Goal: Task Accomplishment & Management: Manage account settings

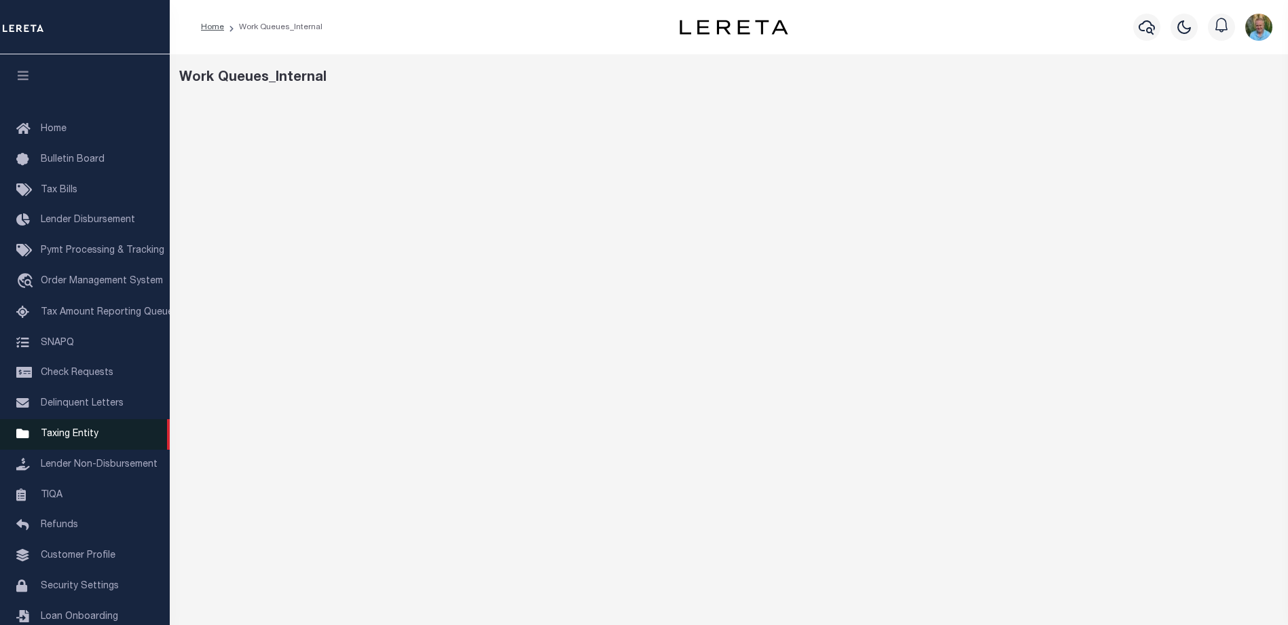
click at [71, 437] on span "Taxing Entity" at bounding box center [70, 434] width 58 height 10
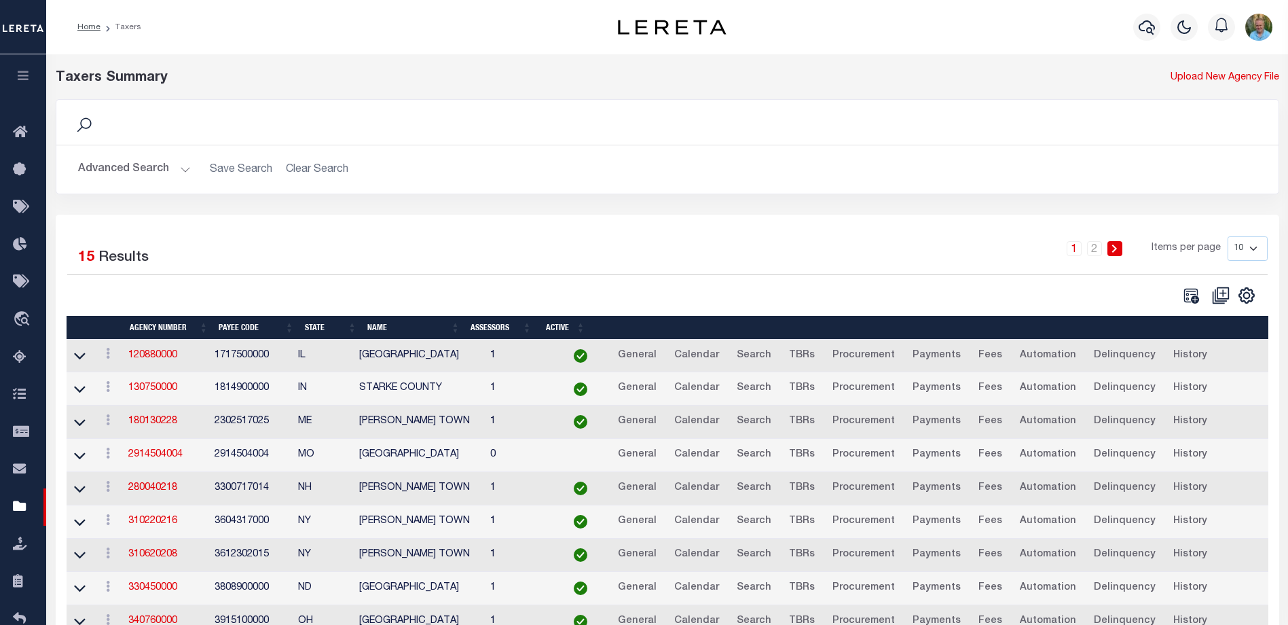
click at [23, 78] on icon "button" at bounding box center [24, 75] width 16 height 12
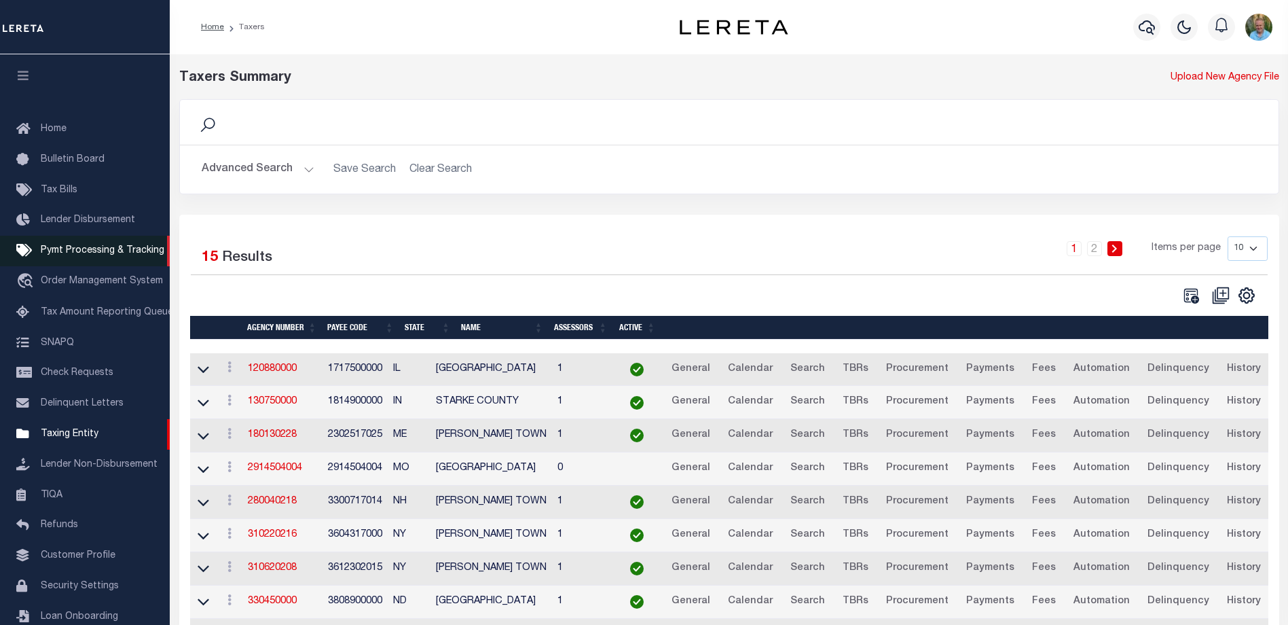
click at [86, 250] on span "Pymt Processing & Tracking" at bounding box center [103, 251] width 124 height 10
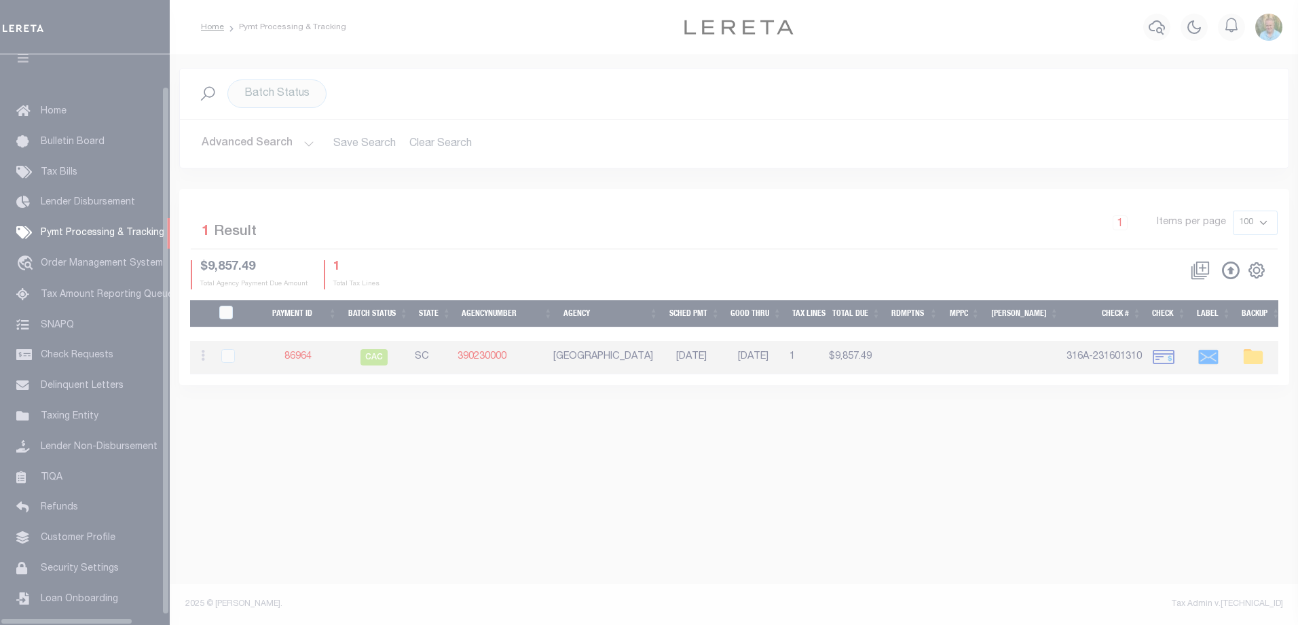
scroll to position [37, 0]
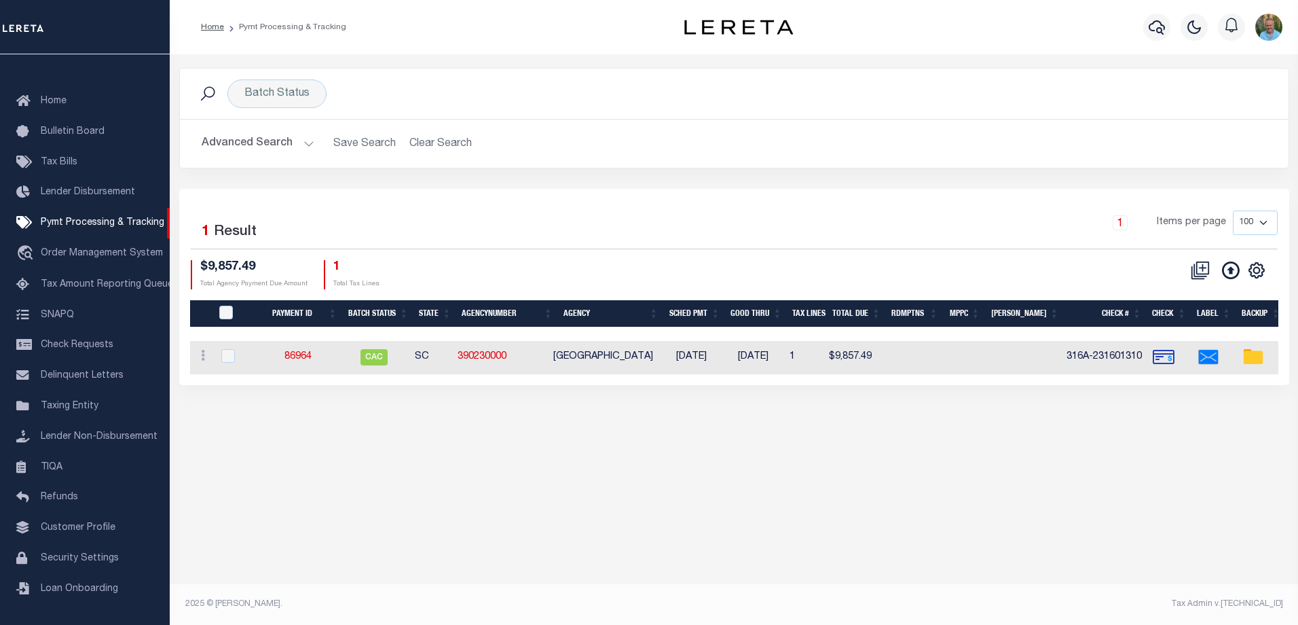
click at [260, 145] on button "Advanced Search" at bounding box center [258, 143] width 113 height 26
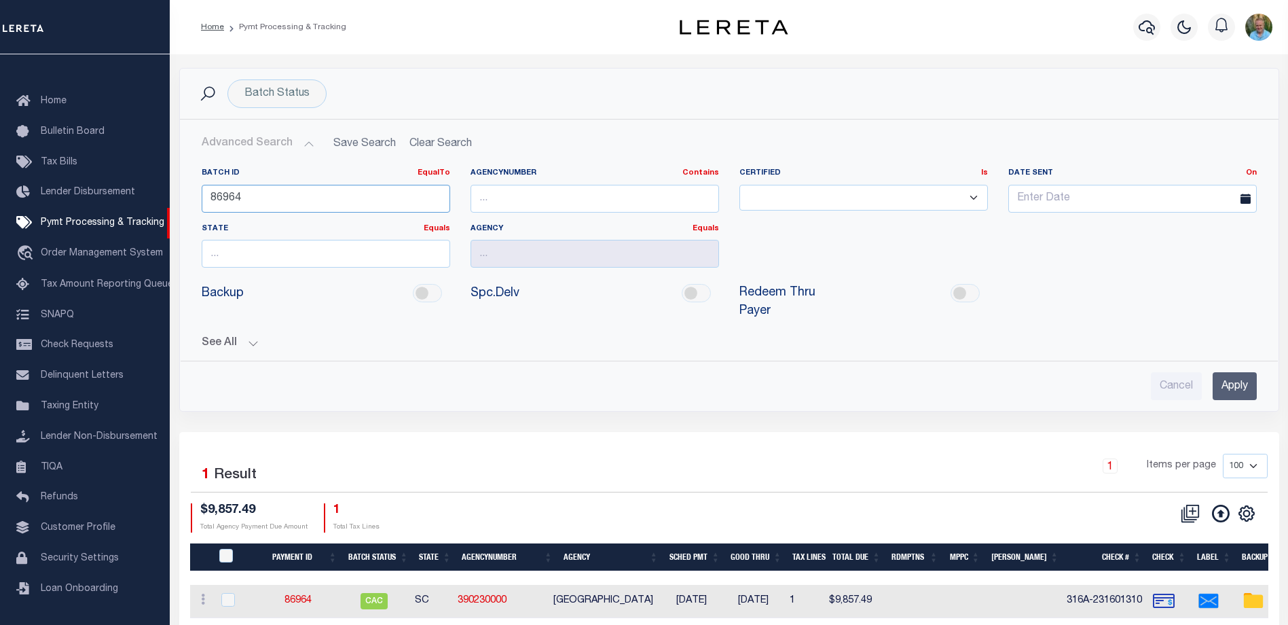
click at [226, 196] on input "86964" at bounding box center [326, 199] width 249 height 28
paste input "9001"
type input "89001"
click at [1233, 374] on input "Apply" at bounding box center [1235, 386] width 44 height 28
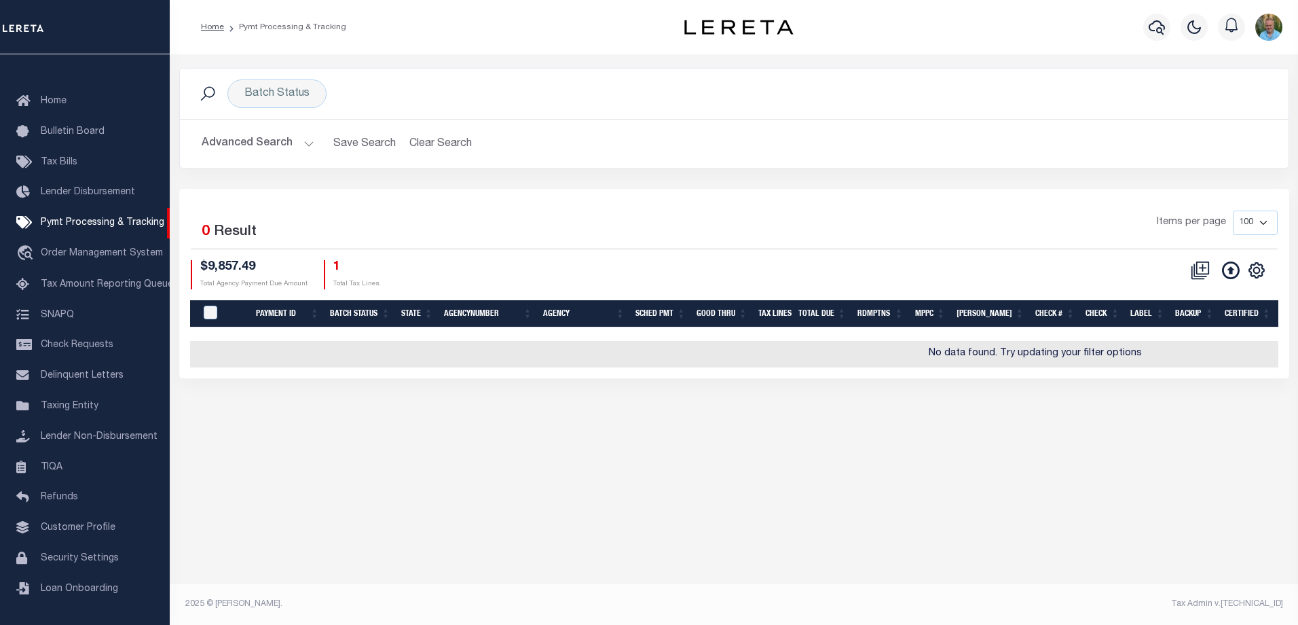
click at [278, 136] on button "Advanced Search" at bounding box center [258, 143] width 113 height 26
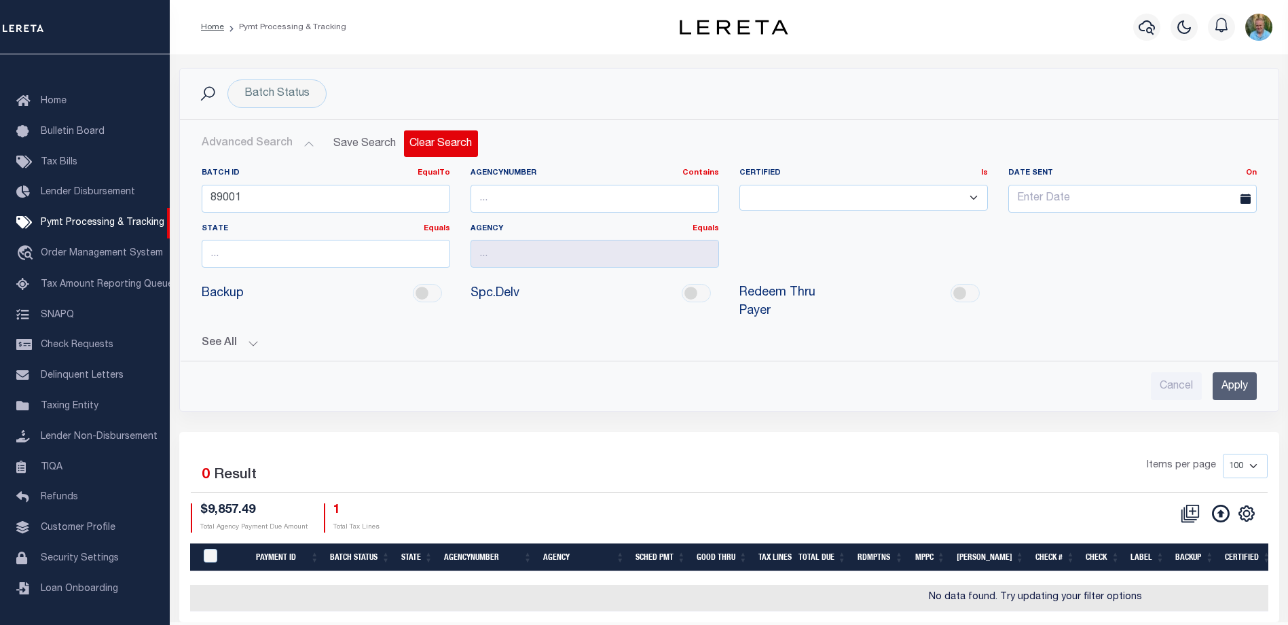
click at [426, 145] on button "Clear Search" at bounding box center [441, 143] width 74 height 26
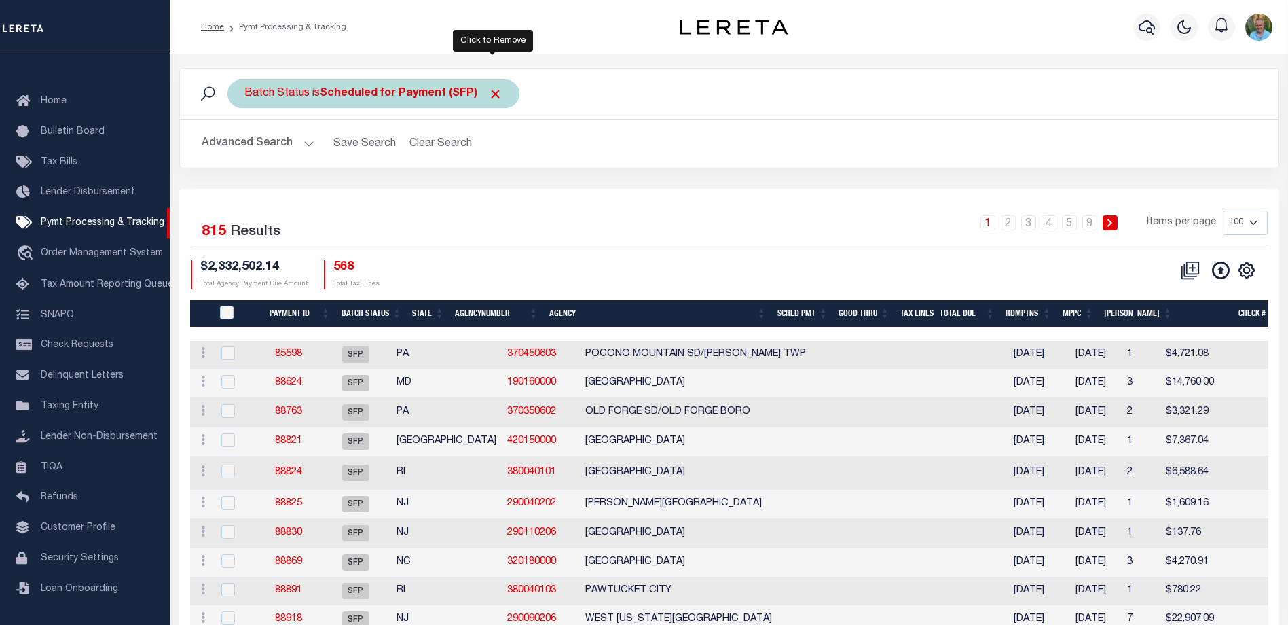
click at [498, 93] on span "Click to Remove" at bounding box center [495, 94] width 14 height 14
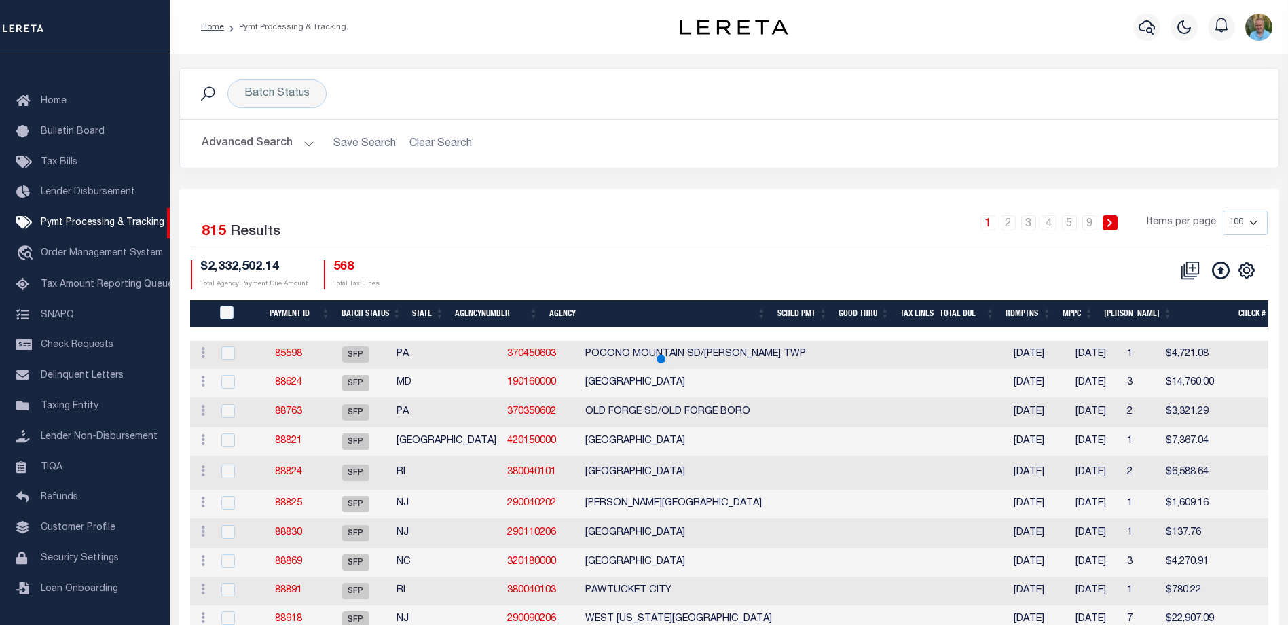
click at [250, 137] on button "Advanced Search" at bounding box center [258, 143] width 113 height 26
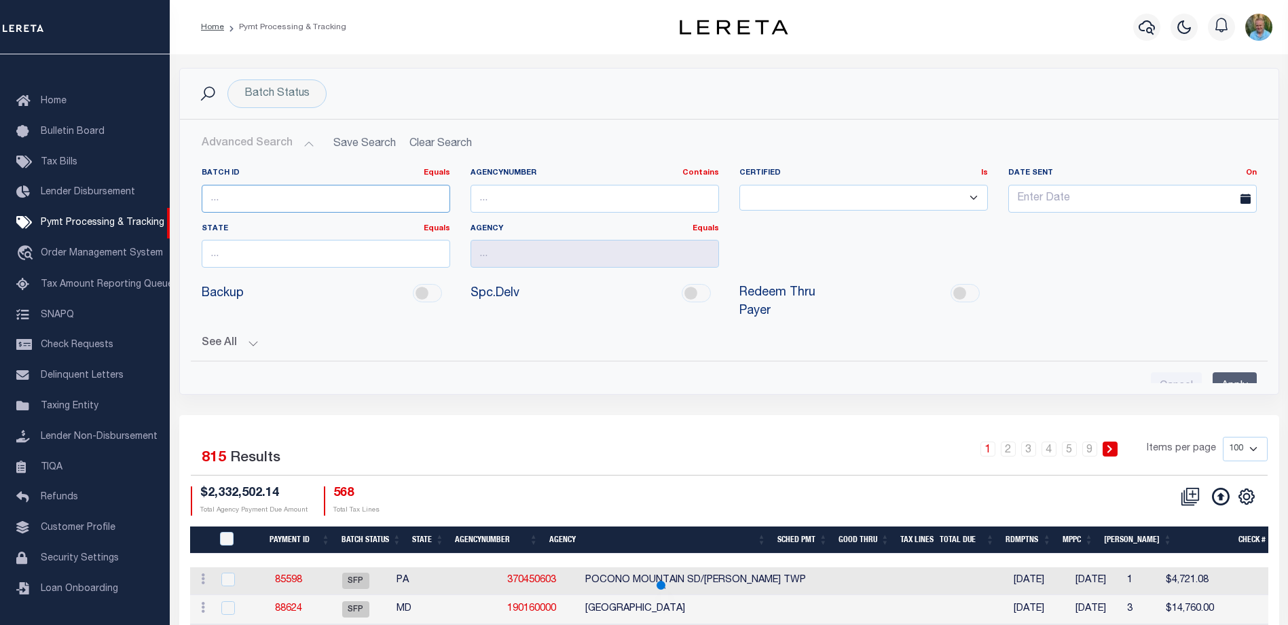
click at [278, 196] on input "number" at bounding box center [326, 199] width 249 height 28
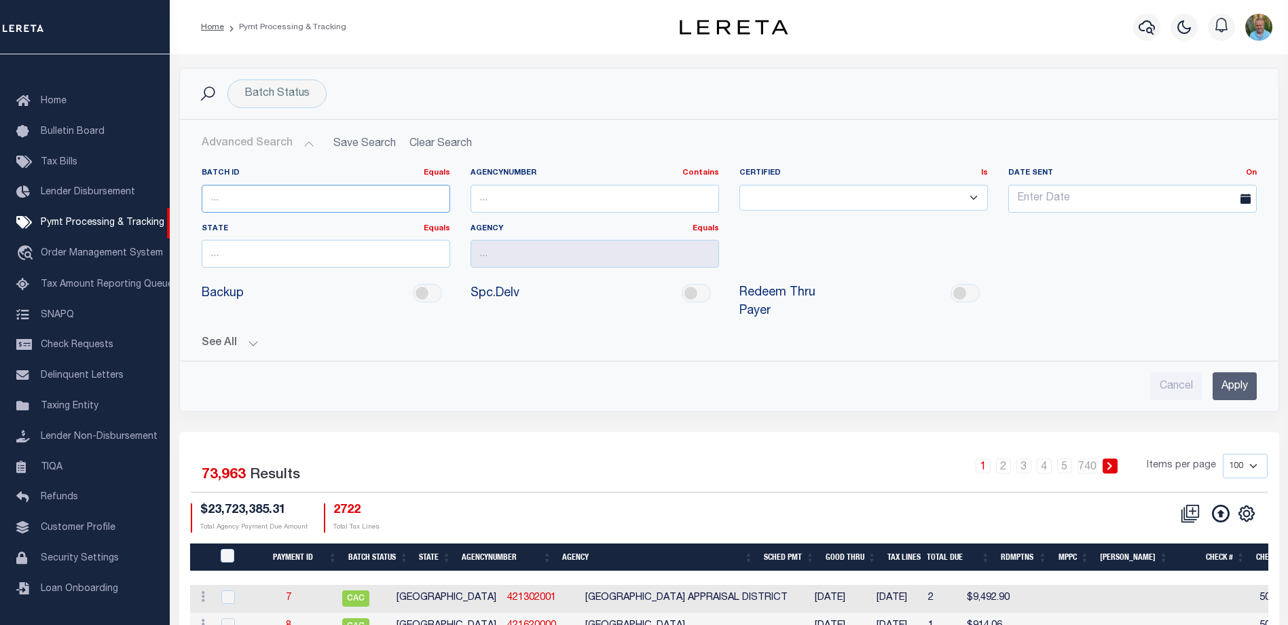
paste input "89001"
type input "89001"
click at [1239, 372] on input "Apply" at bounding box center [1235, 386] width 44 height 28
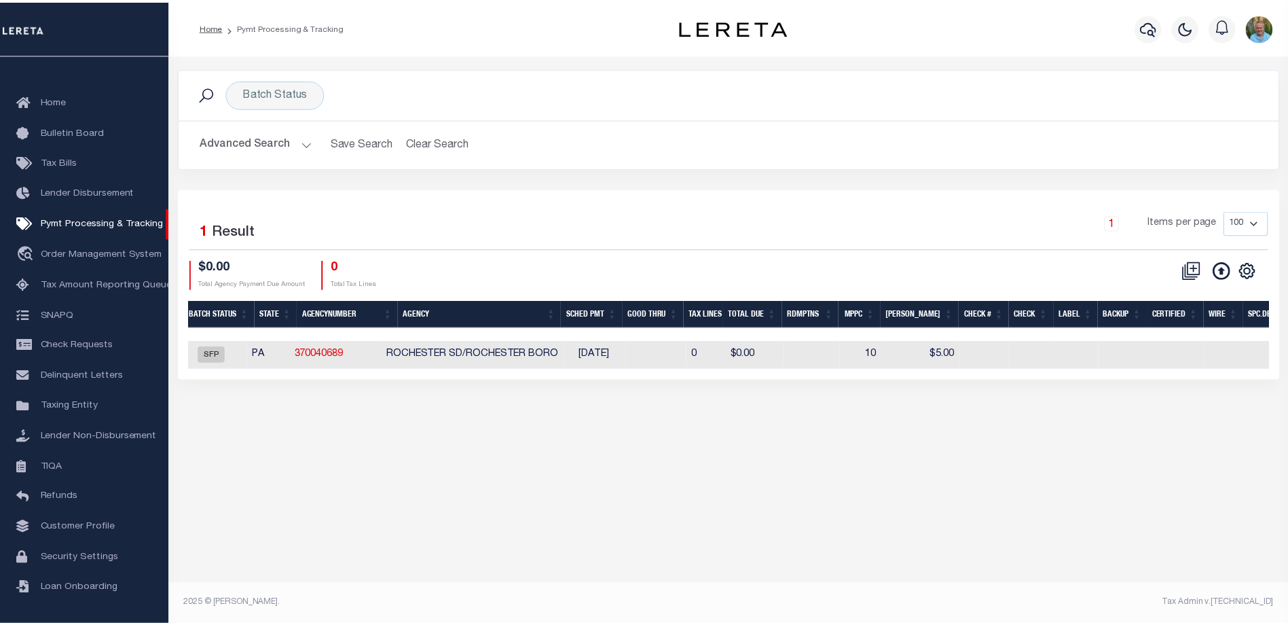
scroll to position [0, 0]
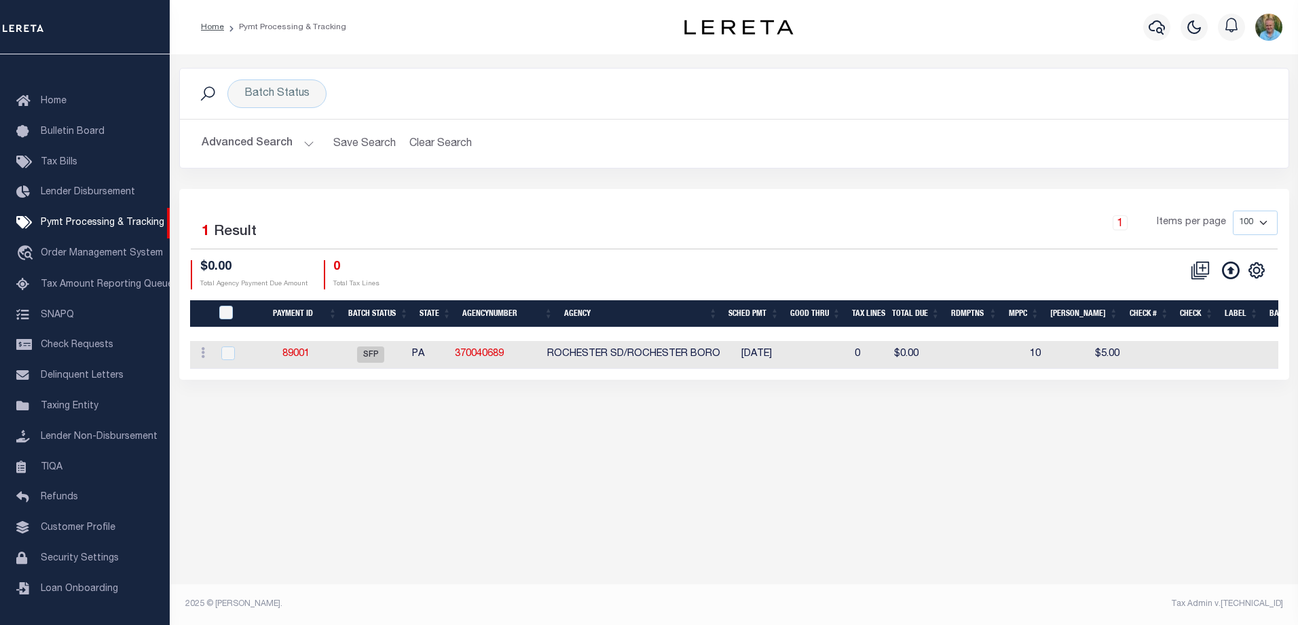
click at [928, 453] on div "Batch Status Search Advanced Search Save Search Clear Search PayeeSearchTable_d…" at bounding box center [734, 335] width 1129 height 562
click at [300, 354] on link "89001" at bounding box center [295, 354] width 27 height 10
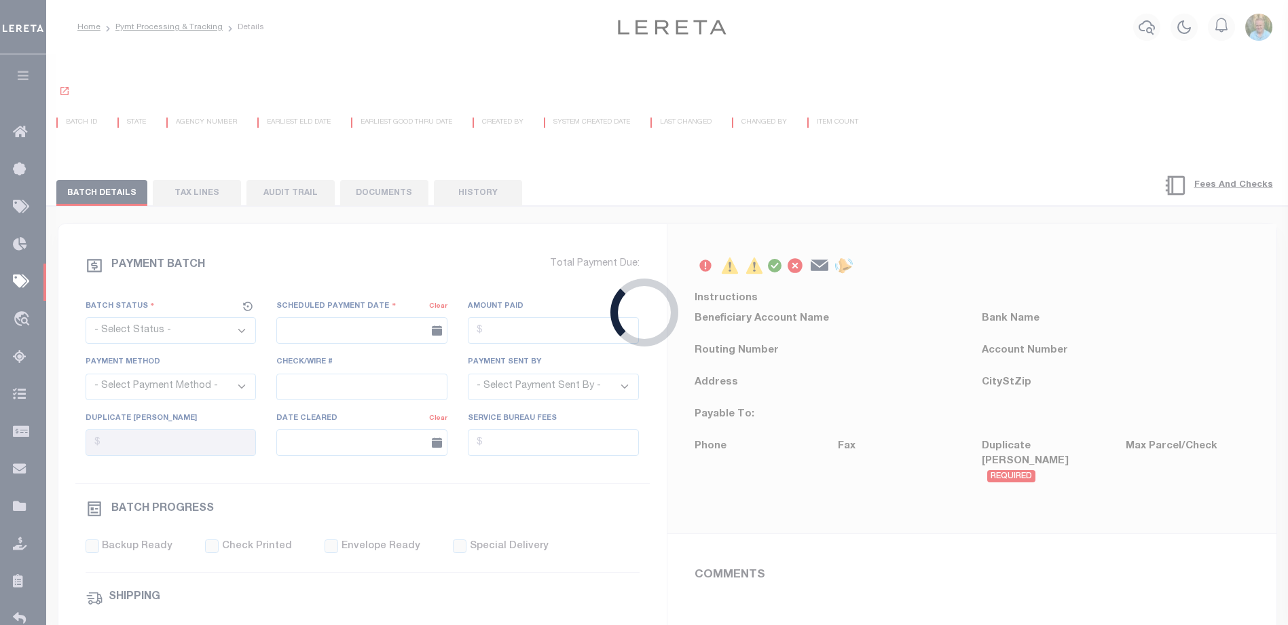
select select "SFP"
type input "[DATE]"
type input "N"
radio input "true"
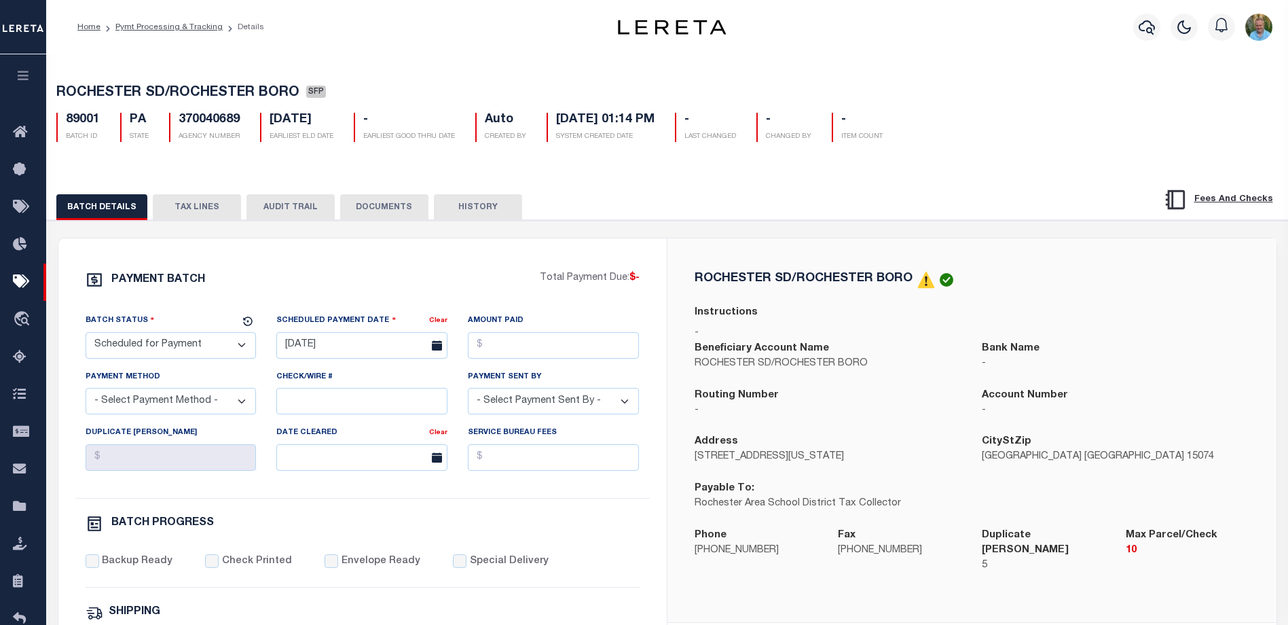
click at [204, 212] on button "TAX LINES" at bounding box center [197, 207] width 88 height 26
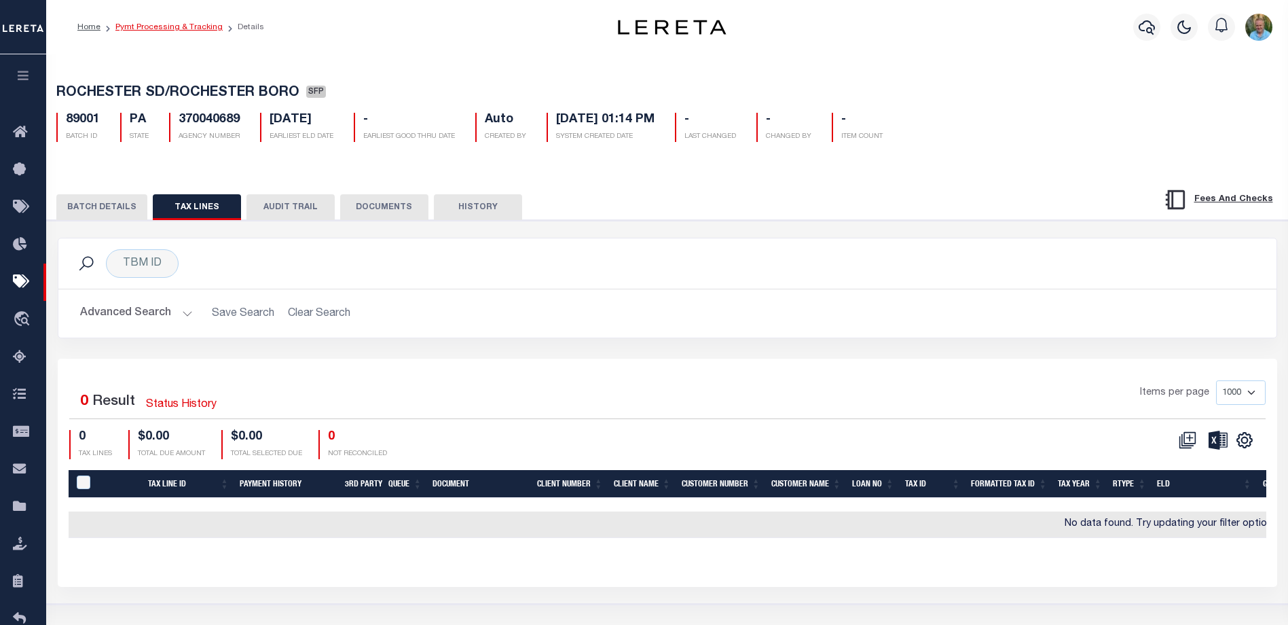
click at [165, 24] on link "Pymt Processing & Tracking" at bounding box center [168, 27] width 107 height 8
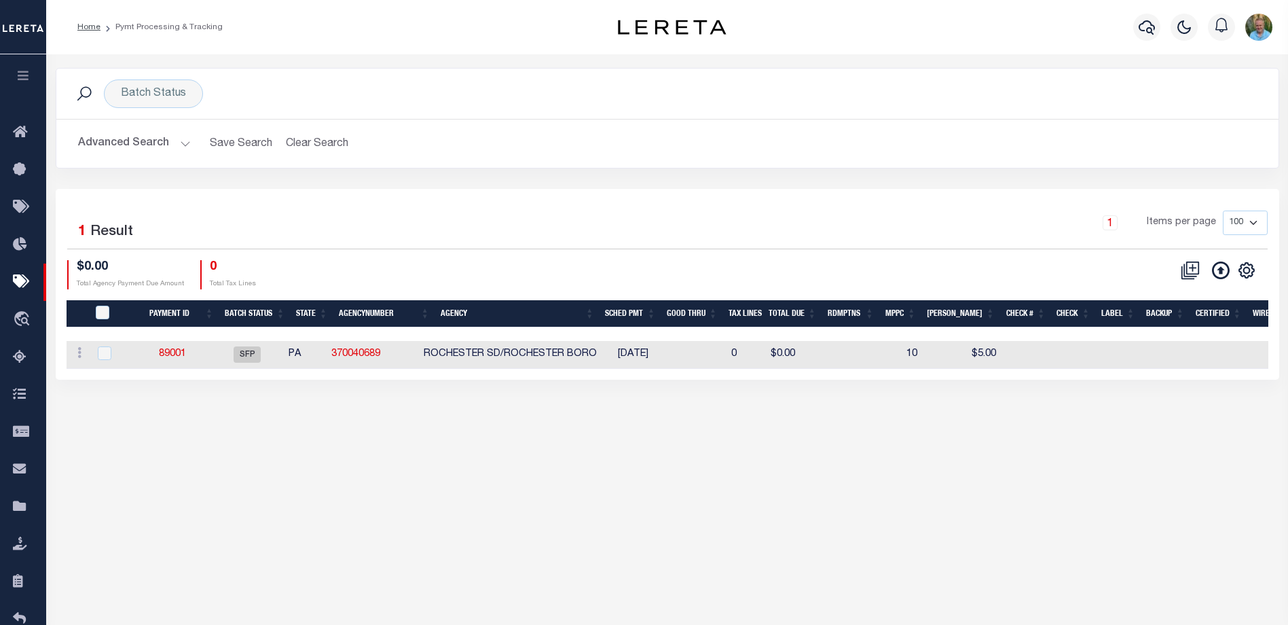
click at [24, 71] on icon "button" at bounding box center [24, 75] width 16 height 12
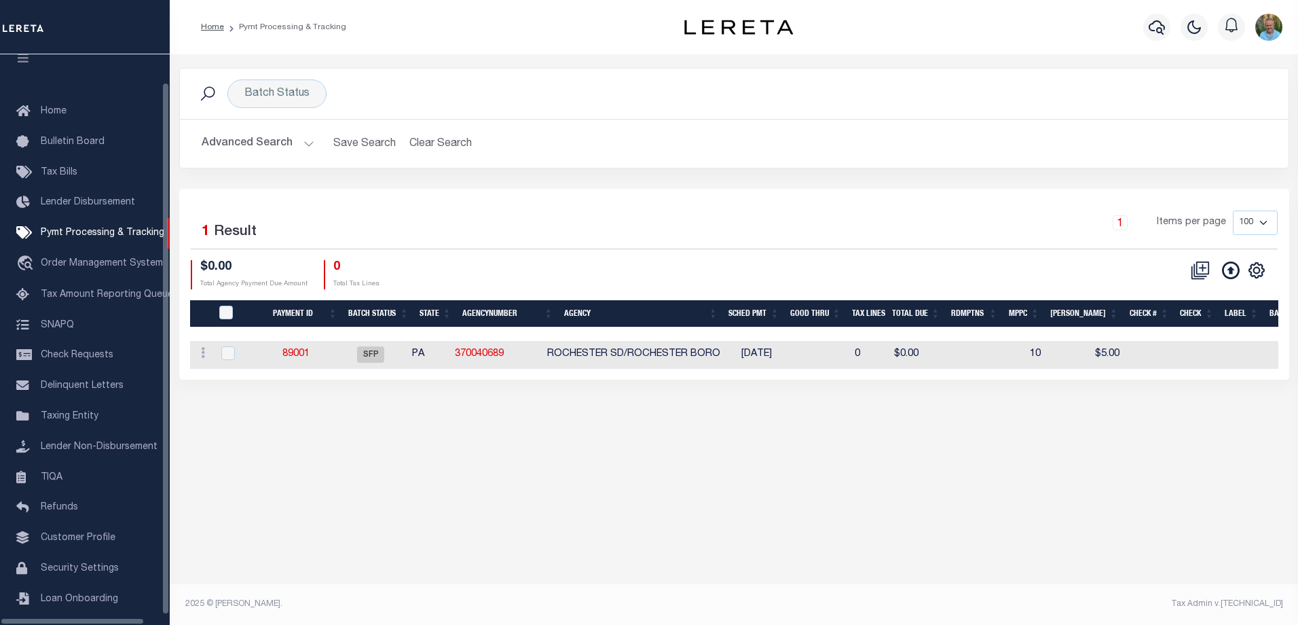
scroll to position [37, 0]
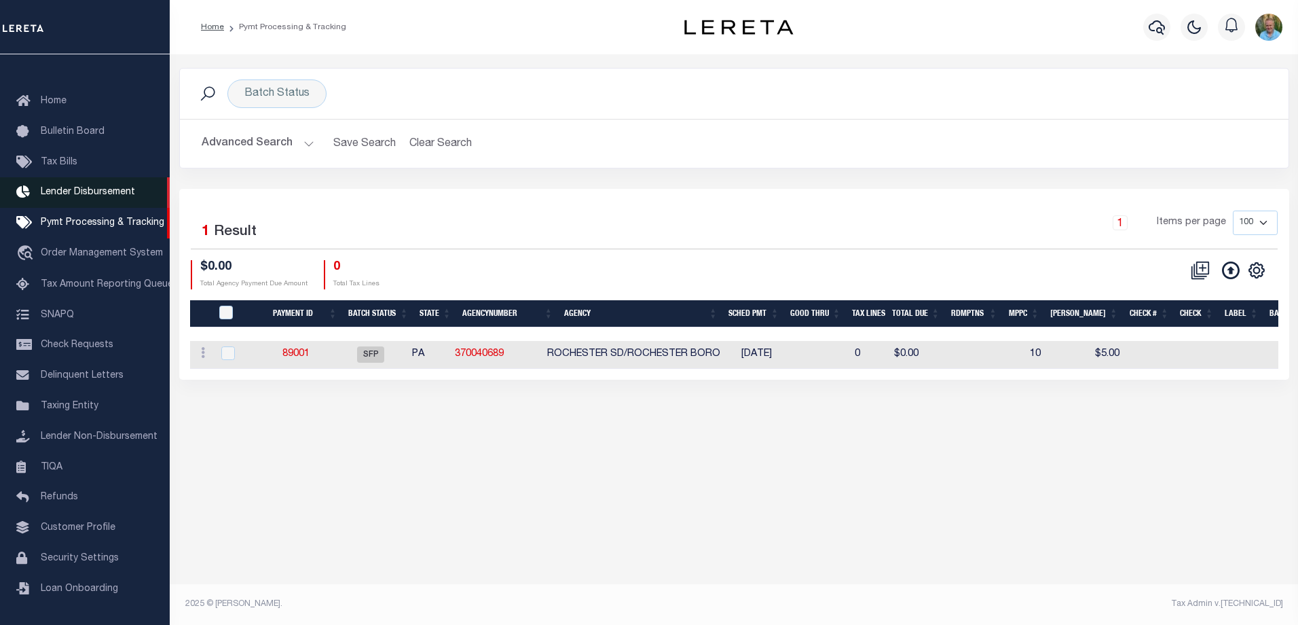
click at [88, 187] on span "Lender Disbursement" at bounding box center [88, 192] width 94 height 10
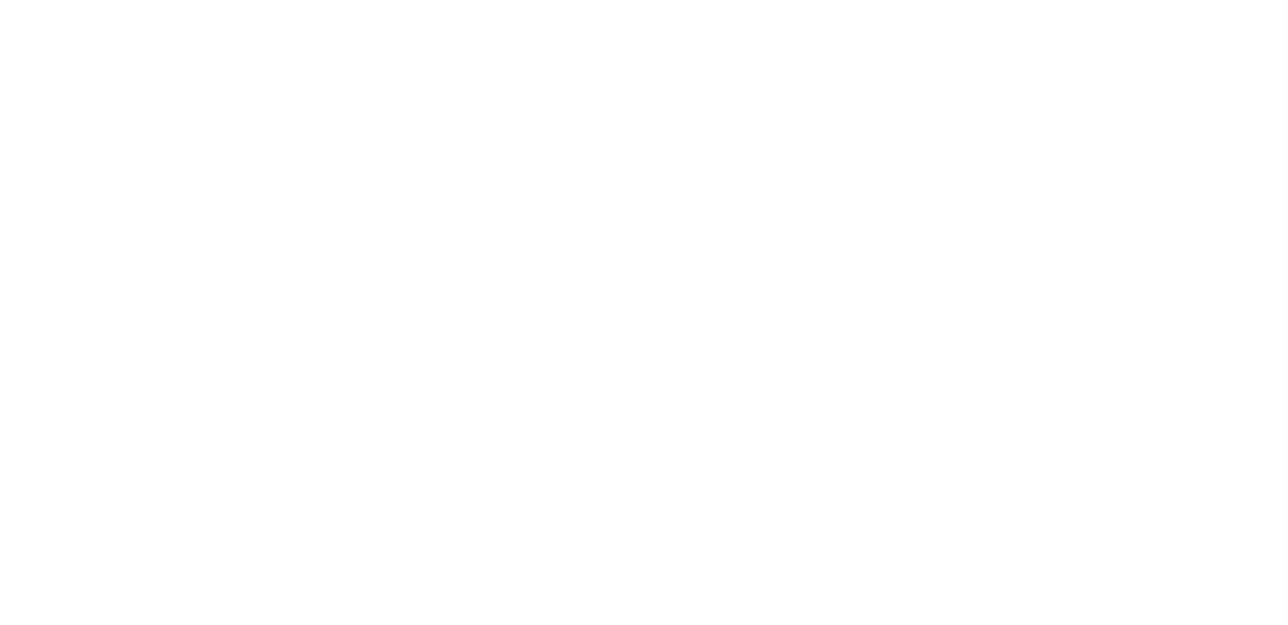
scroll to position [24, 0]
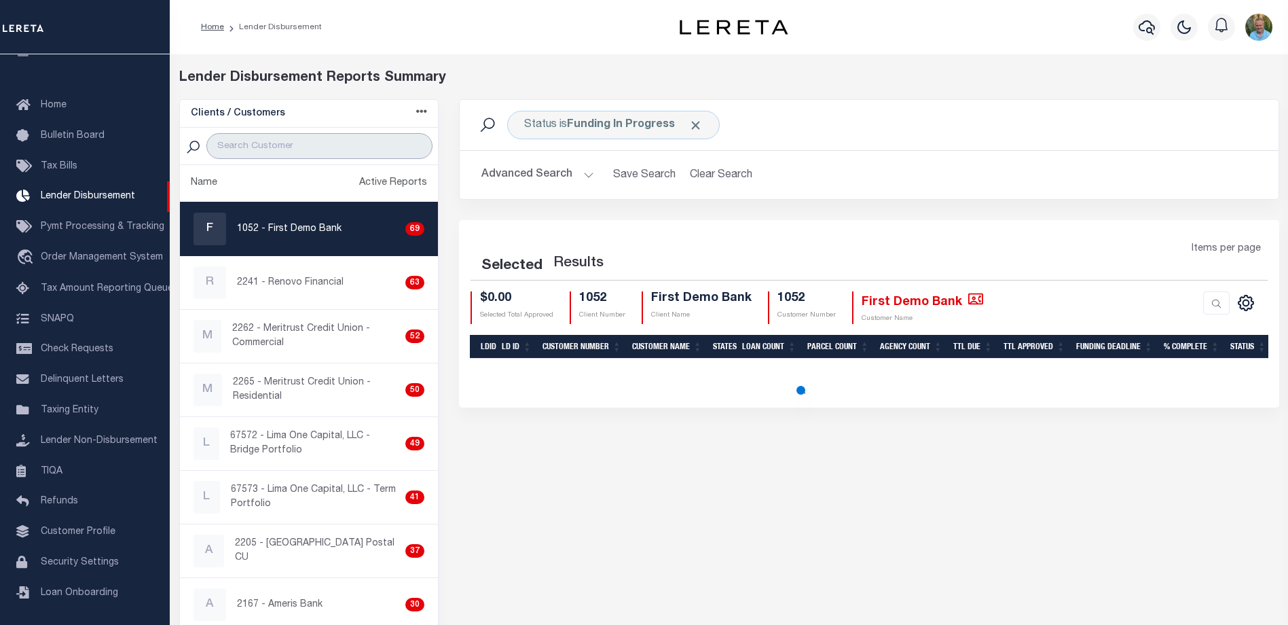
click at [251, 141] on input "search" at bounding box center [319, 146] width 226 height 26
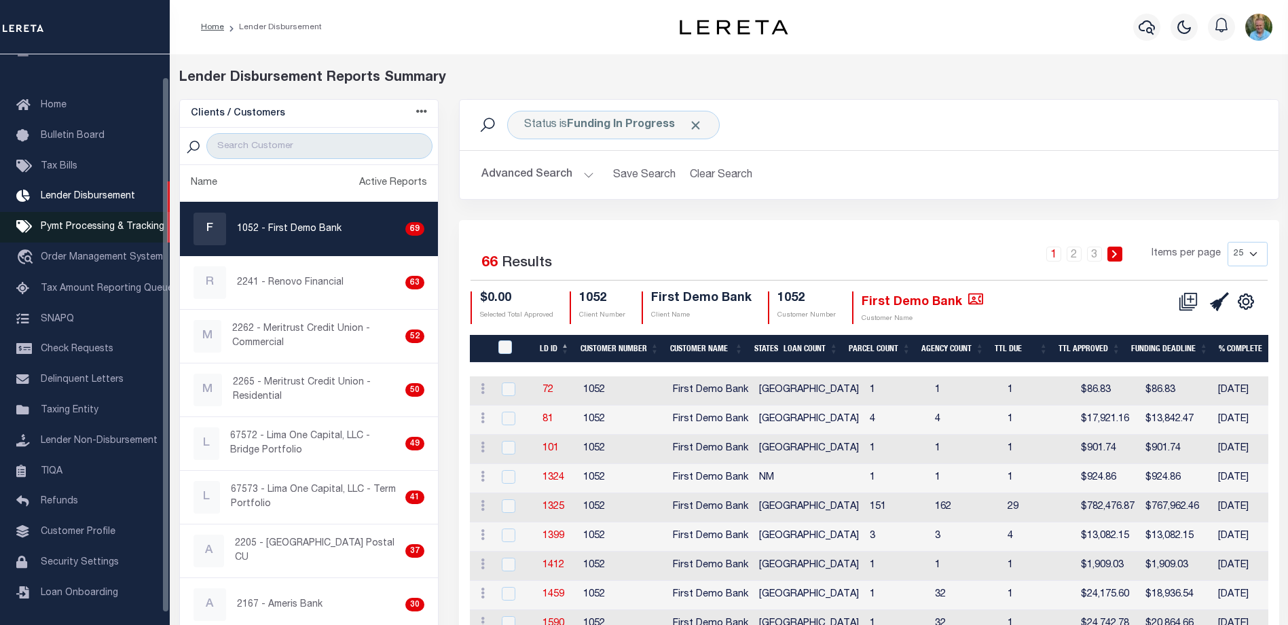
click at [58, 232] on span "Pymt Processing & Tracking" at bounding box center [103, 227] width 124 height 10
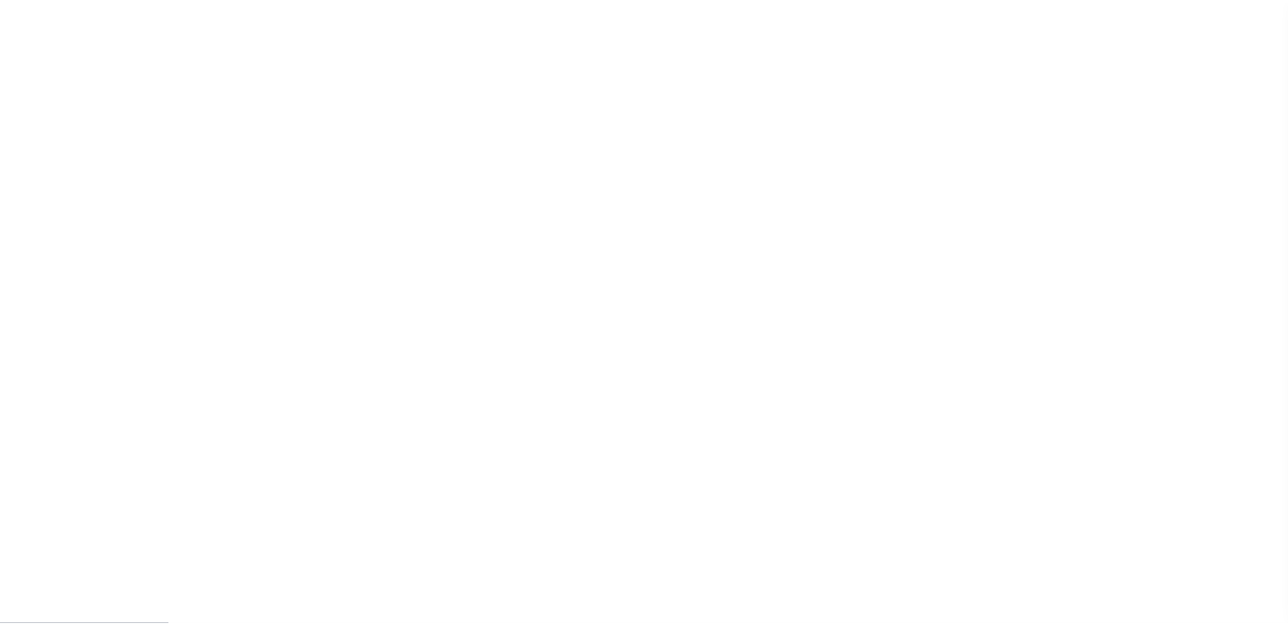
scroll to position [37, 0]
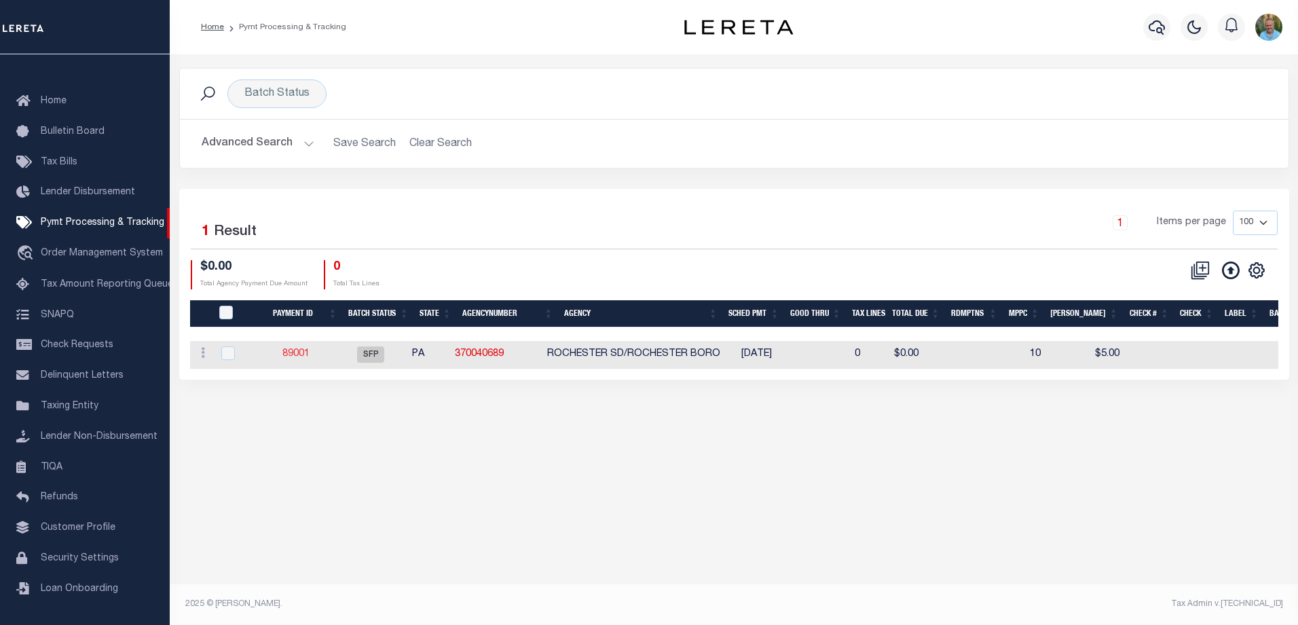
click at [304, 355] on link "89001" at bounding box center [295, 354] width 27 height 10
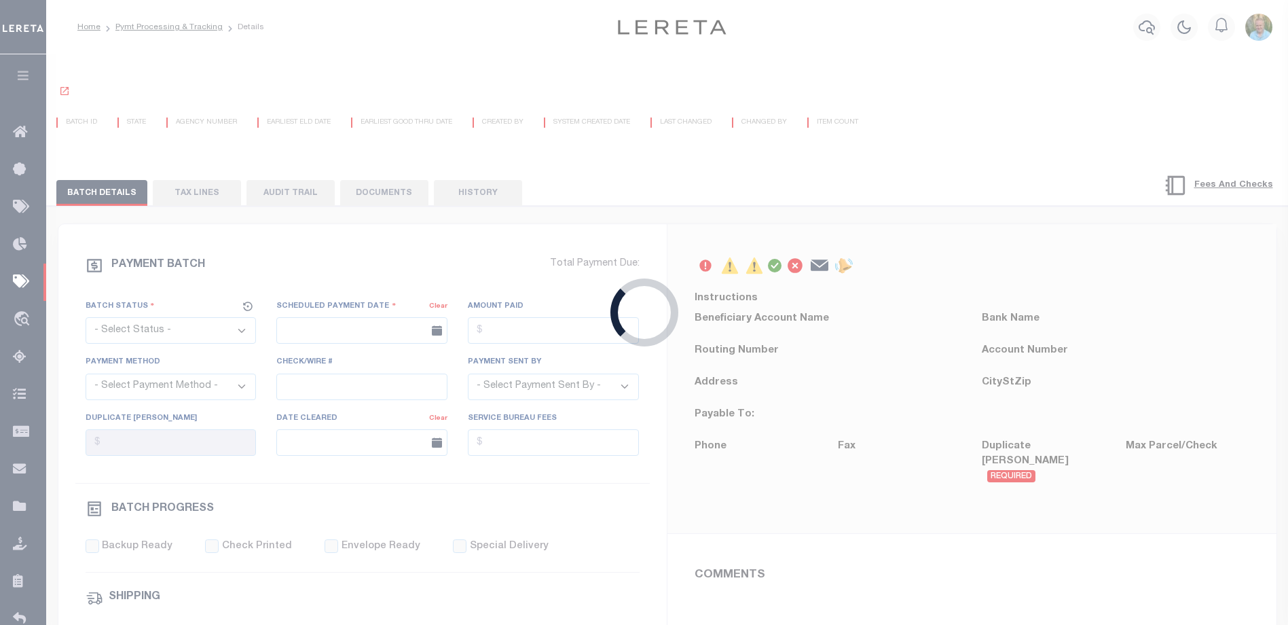
select select "SFP"
type input "[DATE]"
type input "N"
radio input "true"
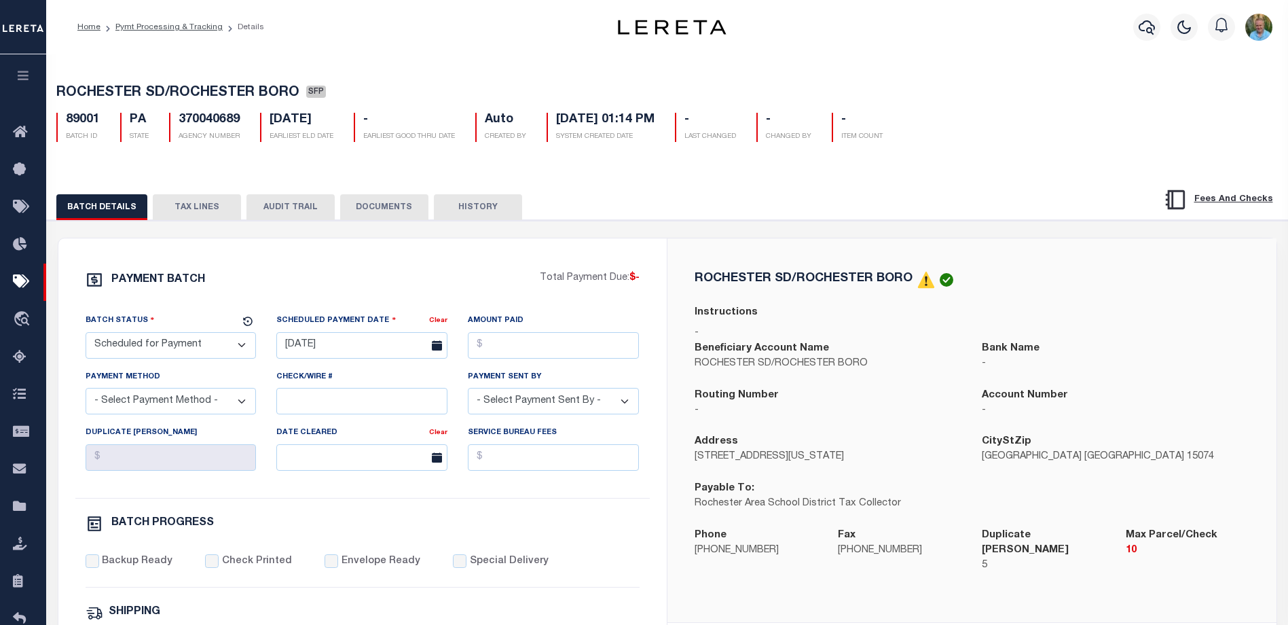
click at [205, 201] on button "TAX LINES" at bounding box center [197, 207] width 88 height 26
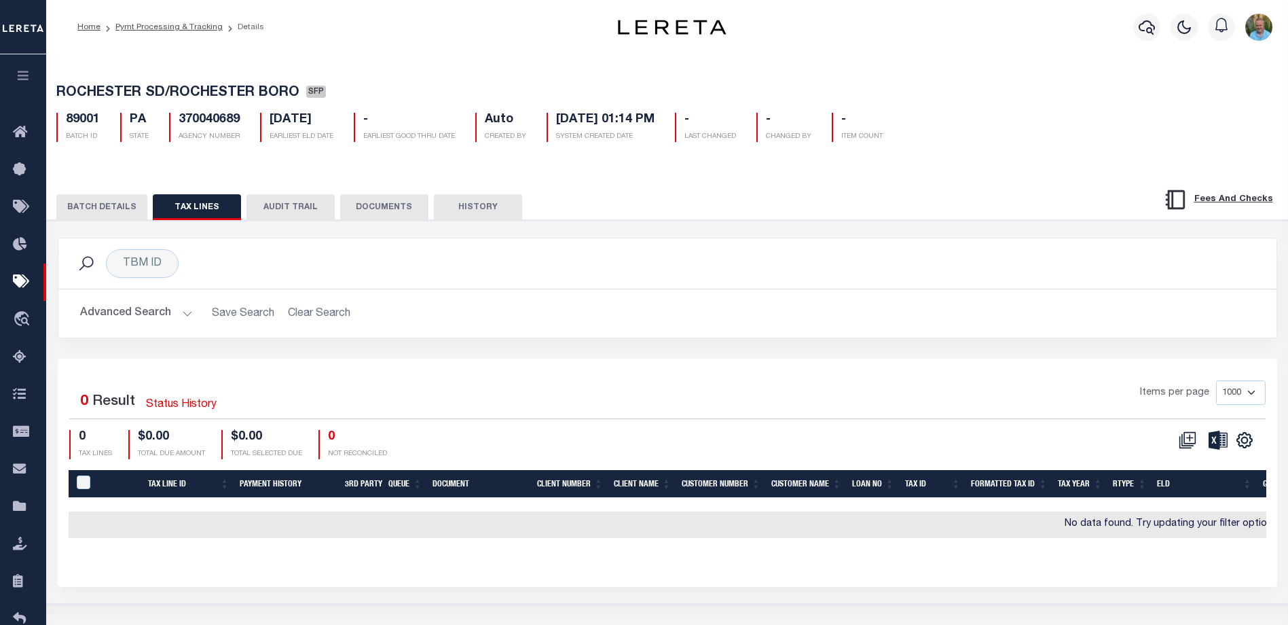
click at [487, 198] on button "HISTORY" at bounding box center [478, 207] width 88 height 26
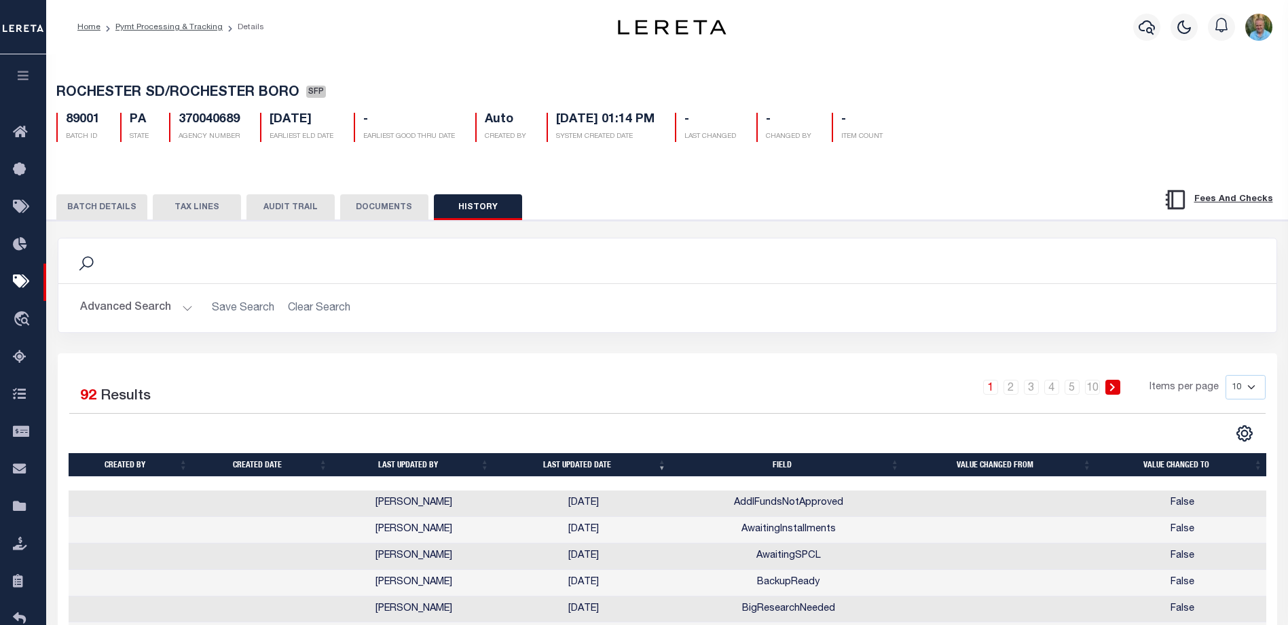
click at [87, 208] on button "BATCH DETAILS" at bounding box center [101, 207] width 91 height 26
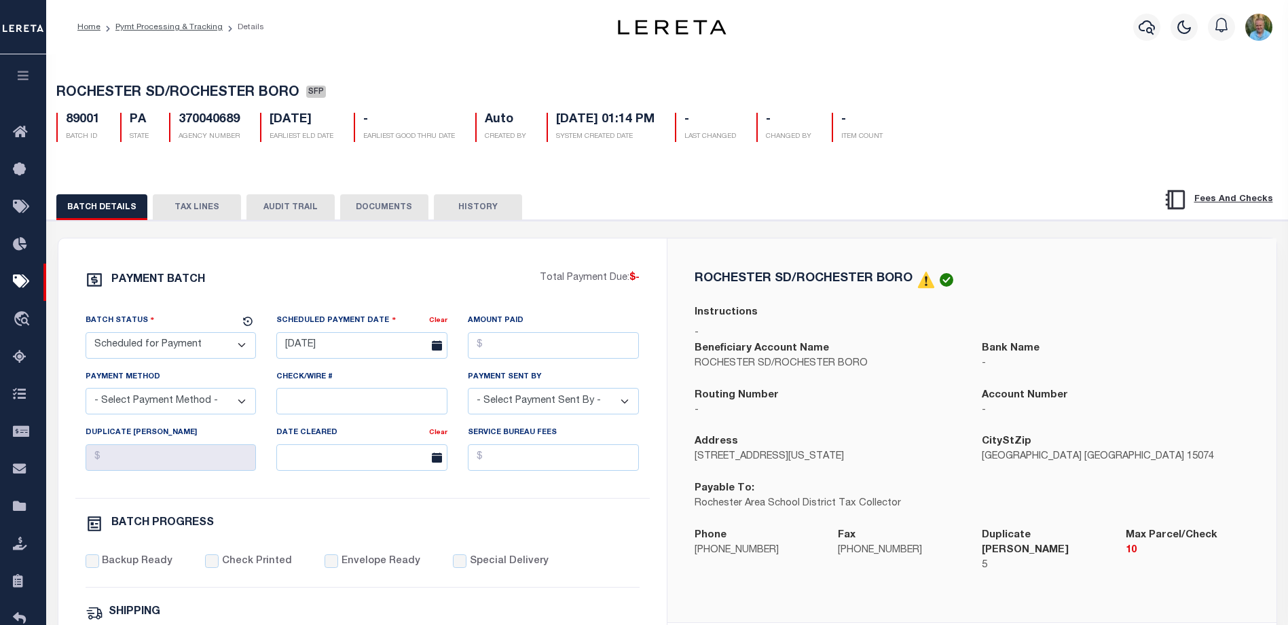
click at [32, 71] on button "button" at bounding box center [23, 77] width 46 height 46
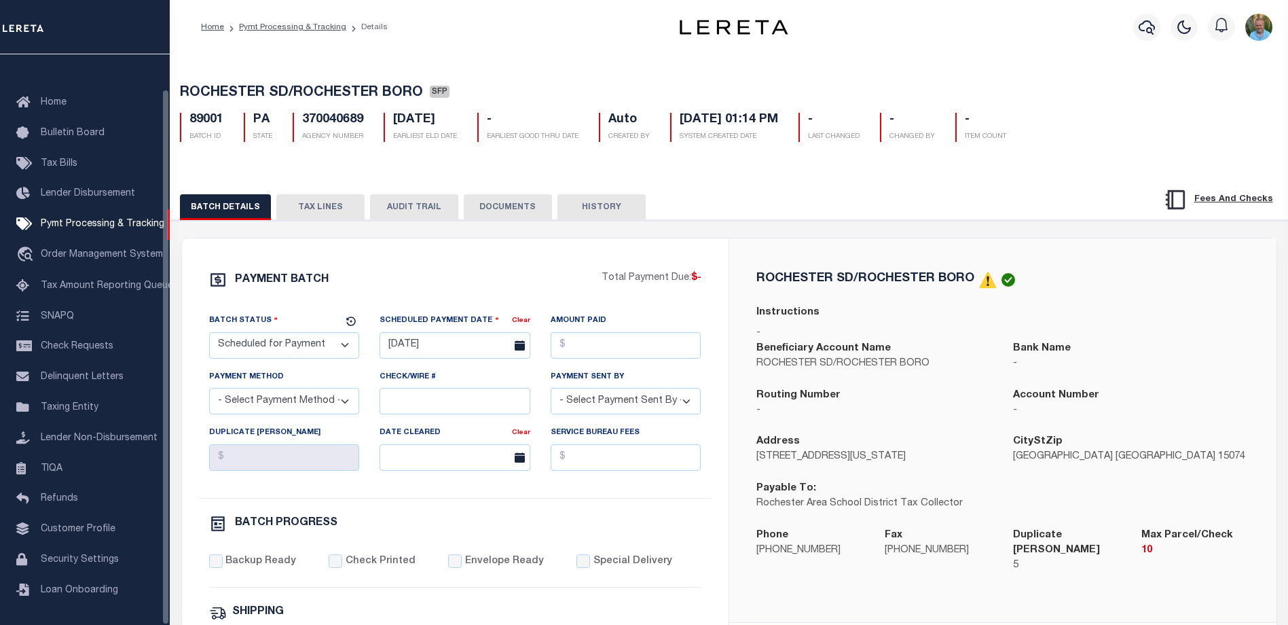
scroll to position [37, 0]
